Goal: Task Accomplishment & Management: Use online tool/utility

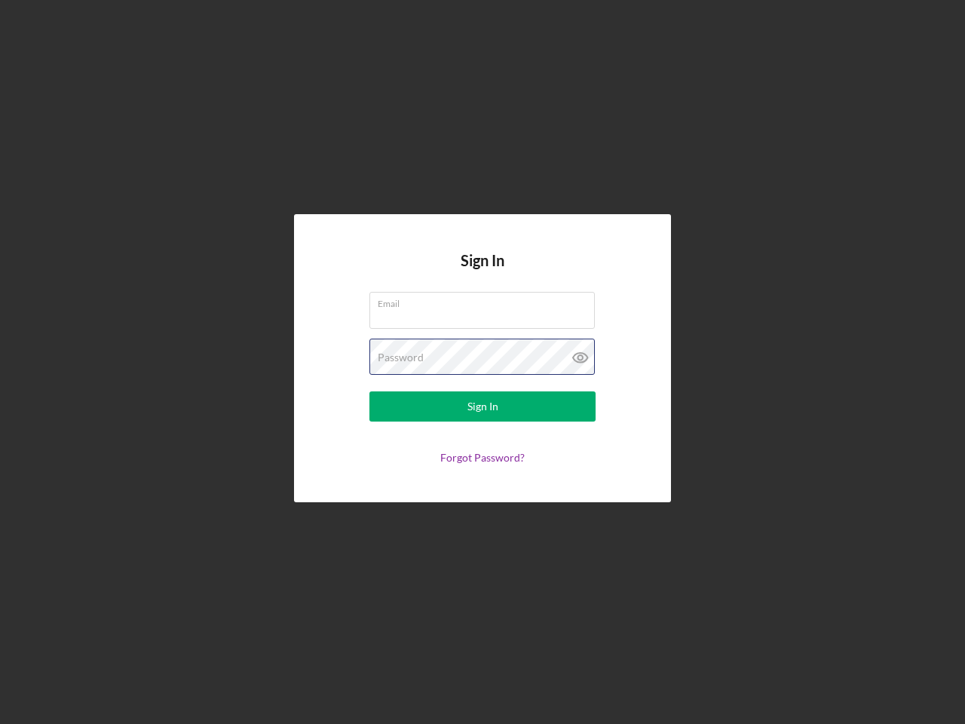
click at [483, 362] on div "Password" at bounding box center [483, 358] width 226 height 38
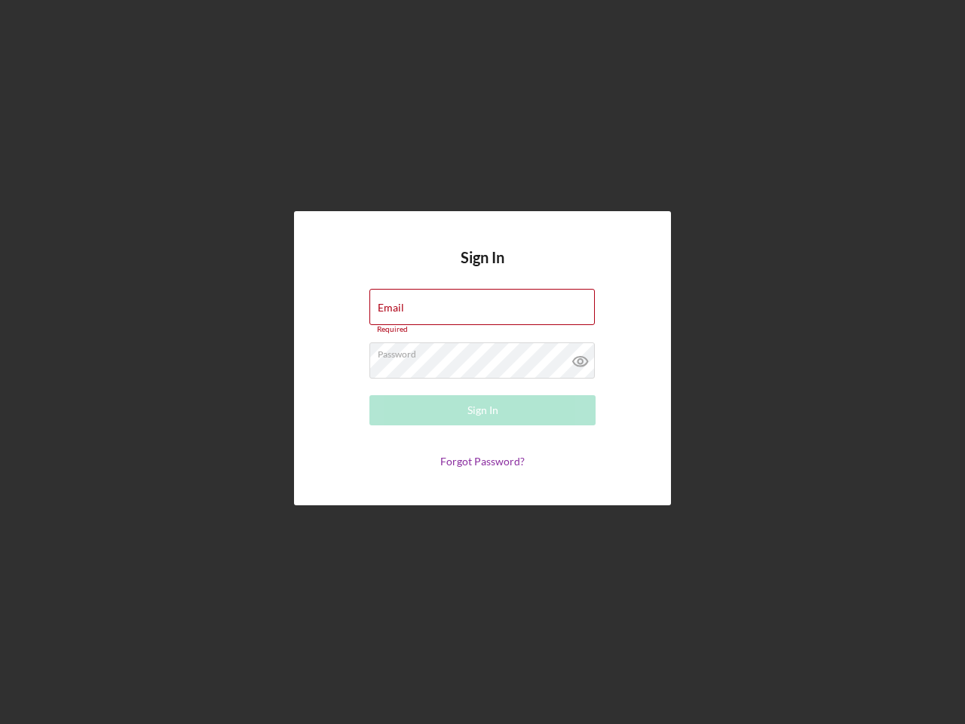
click at [581, 358] on icon at bounding box center [581, 361] width 38 height 38
